Goal: Task Accomplishment & Management: Manage account settings

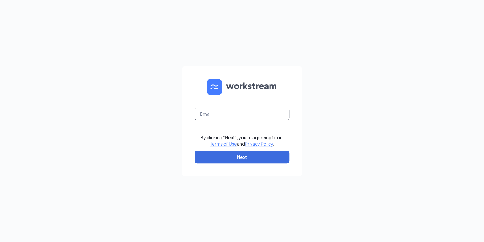
click at [246, 116] on input "text" at bounding box center [242, 113] width 95 height 13
type input "[EMAIL_ADDRESS][DOMAIN_NAME]"
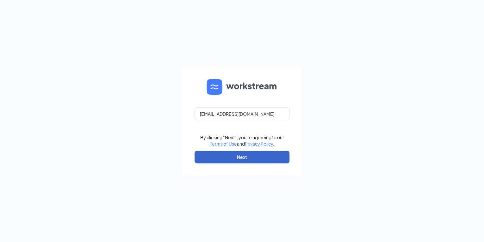
click at [233, 157] on button "Next" at bounding box center [242, 156] width 95 height 13
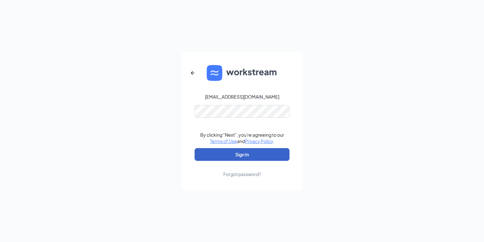
click at [230, 154] on button "Sign In" at bounding box center [242, 154] width 95 height 13
click at [238, 154] on button "Sign In" at bounding box center [242, 154] width 95 height 13
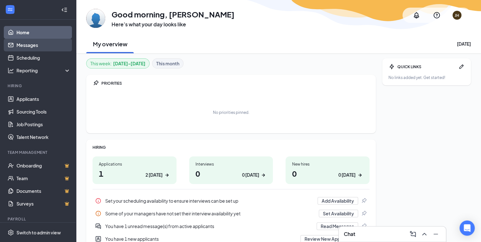
click at [33, 43] on link "Messages" at bounding box center [43, 45] width 54 height 13
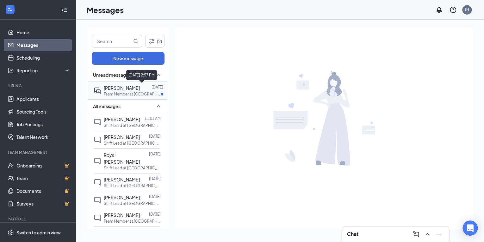
click at [152, 87] on p "Aug 29" at bounding box center [158, 86] width 12 height 5
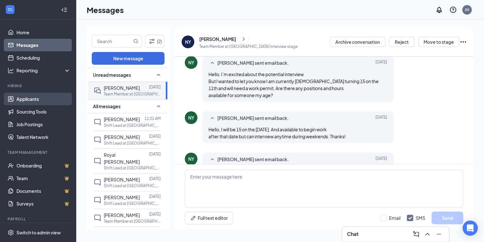
click at [34, 99] on link "Applicants" at bounding box center [43, 98] width 54 height 13
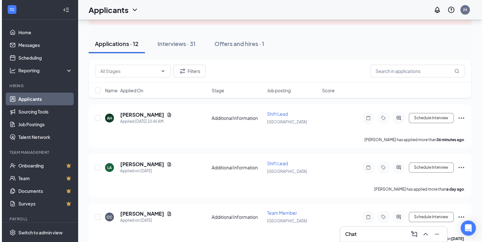
scroll to position [51, 0]
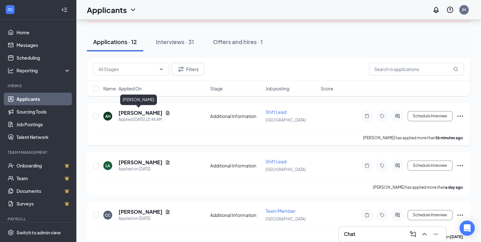
click at [131, 114] on h5 "Alex Hoffer" at bounding box center [140, 112] width 44 height 7
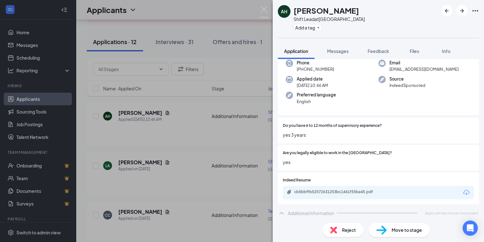
scroll to position [36, 0]
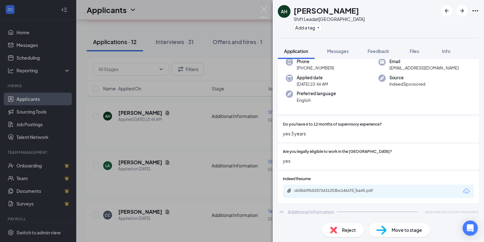
click at [356, 194] on div "cb5bbffb52572631253bc1461f55ba45.pdf" at bounding box center [378, 190] width 191 height 13
drag, startPoint x: 356, startPoint y: 194, endPoint x: 328, endPoint y: 190, distance: 28.1
click at [328, 190] on div "cb5bbffb52572631253bc1461f55ba45.pdf" at bounding box center [338, 190] width 89 height 5
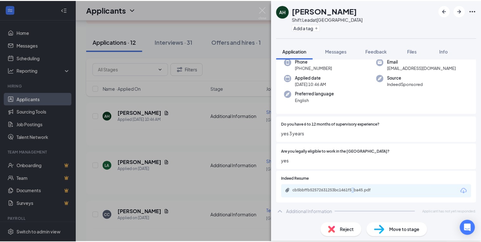
scroll to position [33, 0]
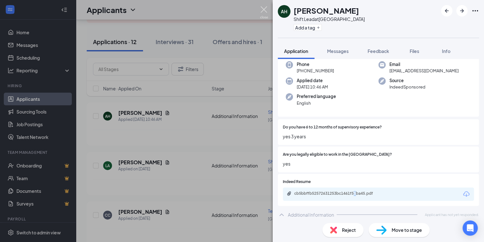
click at [267, 11] on img at bounding box center [264, 12] width 8 height 12
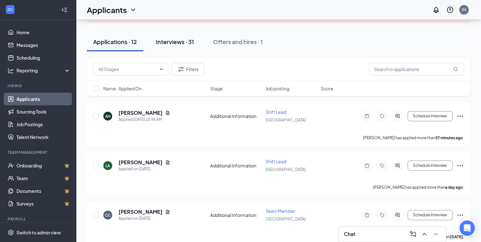
click at [174, 45] on div "Interviews · 31" at bounding box center [175, 42] width 38 height 8
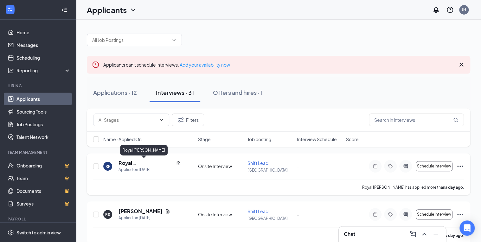
click at [138, 161] on h5 "Royal Ferrell" at bounding box center [145, 162] width 55 height 7
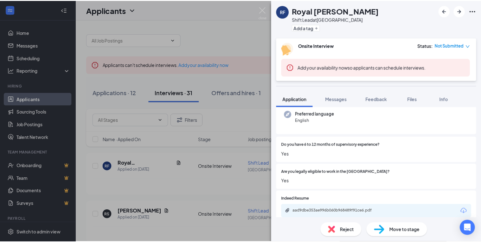
scroll to position [81, 0]
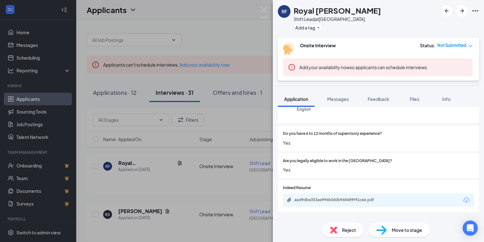
click at [339, 196] on div "aad9dbe353ae996b060b968489f91ce6.pdf" at bounding box center [378, 199] width 191 height 13
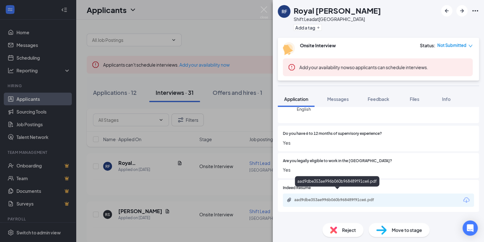
click at [340, 197] on div "aad9dbe353ae996b060b968489f91ce6.pdf" at bounding box center [338, 199] width 89 height 5
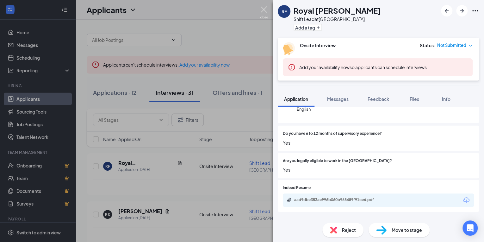
click at [265, 10] on img at bounding box center [264, 12] width 8 height 12
